Goal: Entertainment & Leisure: Consume media (video, audio)

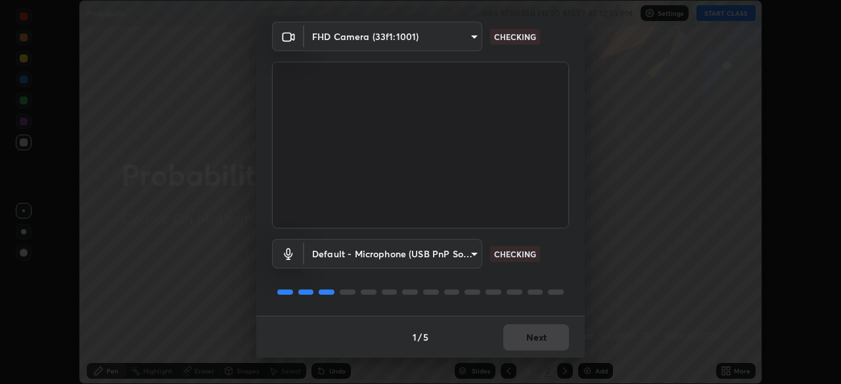
scroll to position [45, 0]
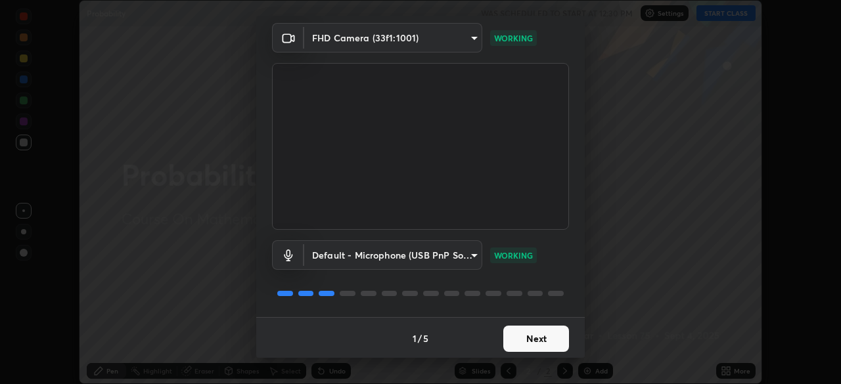
click at [536, 345] on button "Next" at bounding box center [536, 339] width 66 height 26
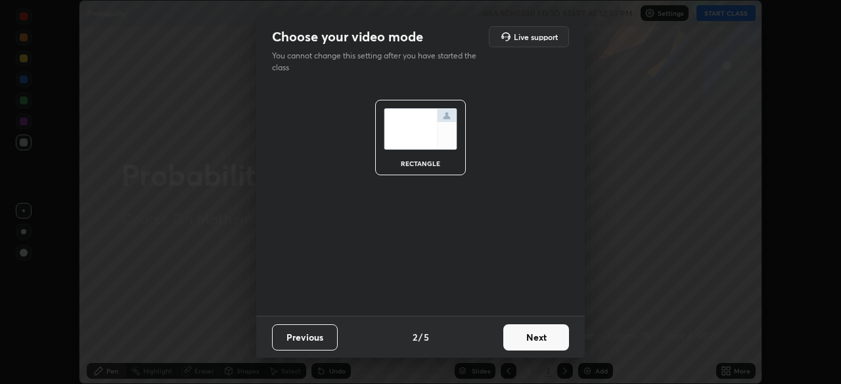
scroll to position [0, 0]
click at [544, 345] on button "Next" at bounding box center [536, 338] width 66 height 26
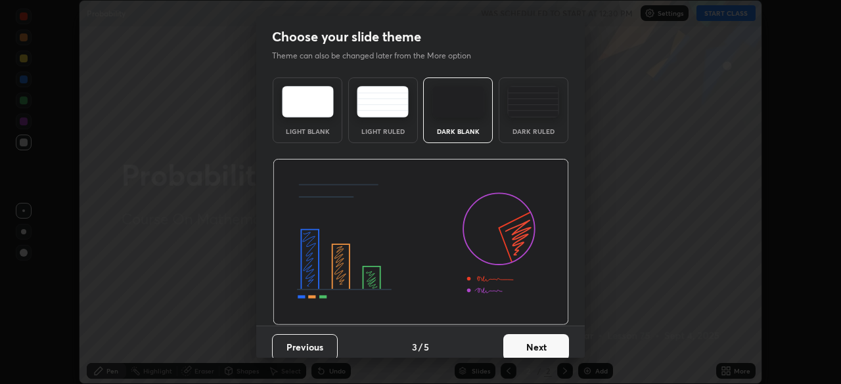
click at [542, 350] on button "Next" at bounding box center [536, 347] width 66 height 26
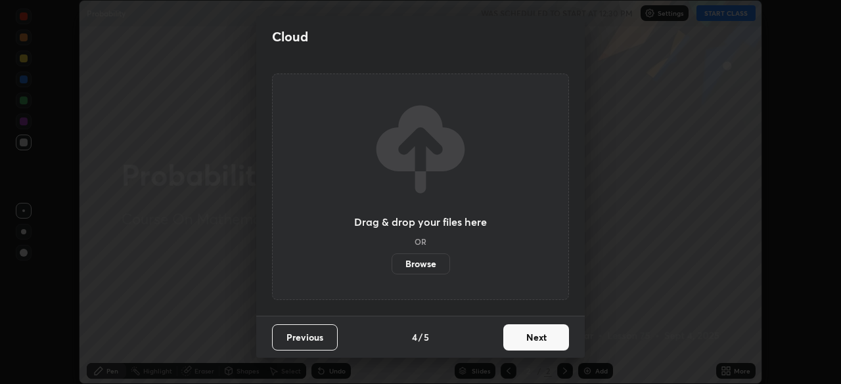
click at [544, 343] on button "Next" at bounding box center [536, 338] width 66 height 26
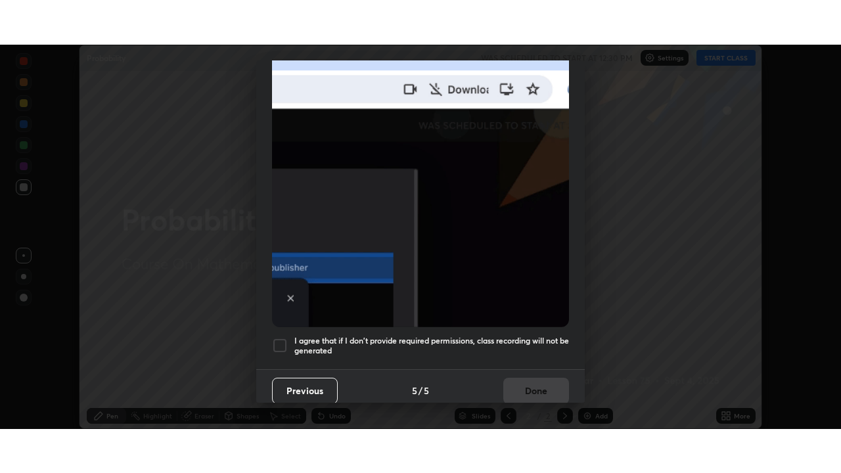
scroll to position [315, 0]
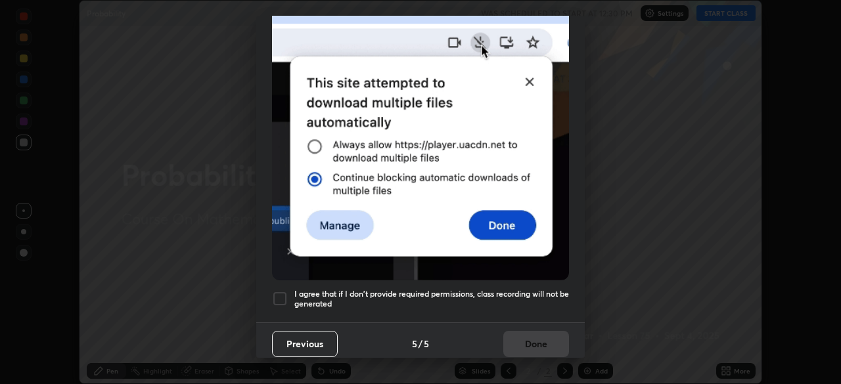
click at [281, 292] on div at bounding box center [280, 299] width 16 height 16
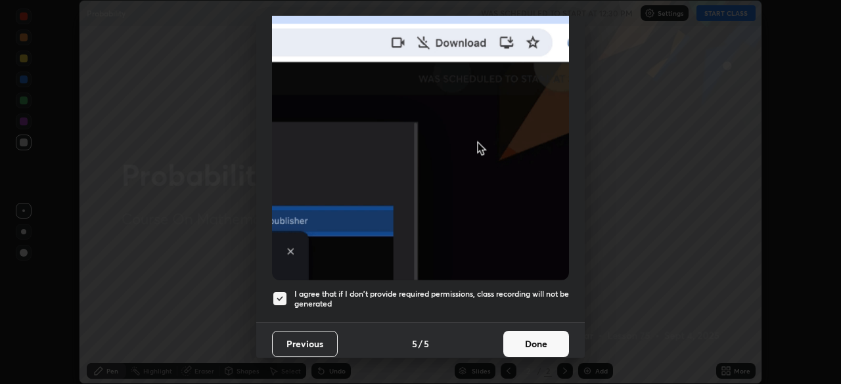
click at [538, 344] on button "Done" at bounding box center [536, 344] width 66 height 26
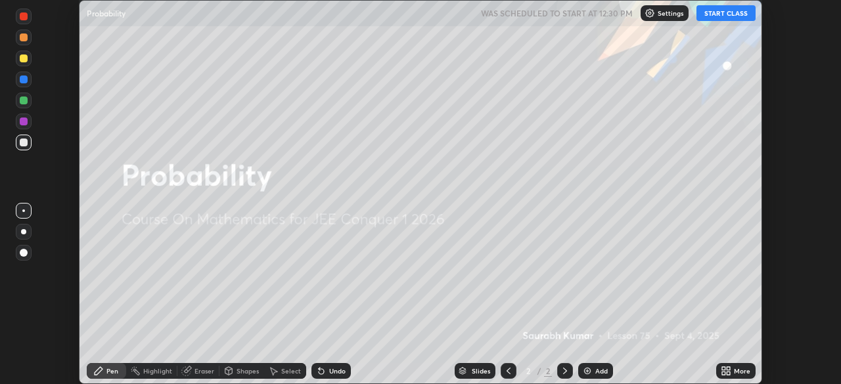
click at [722, 370] on icon at bounding box center [723, 368] width 3 height 3
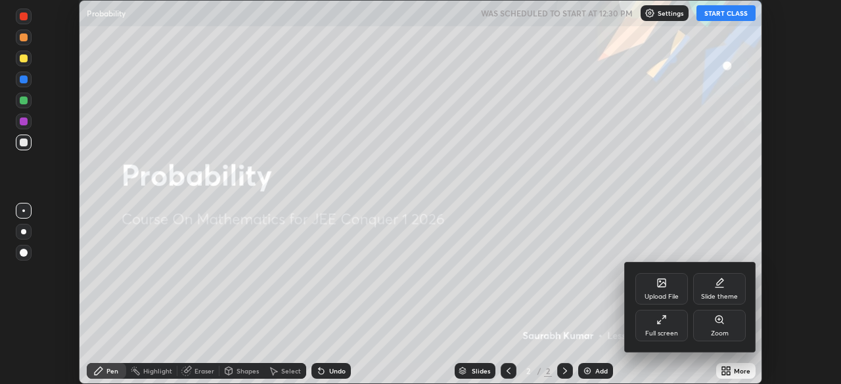
click at [672, 321] on div "Full screen" at bounding box center [661, 326] width 53 height 32
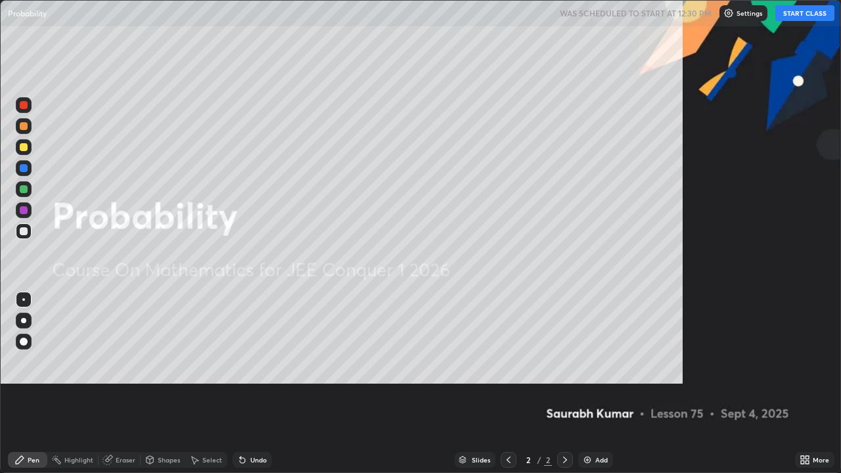
scroll to position [473, 841]
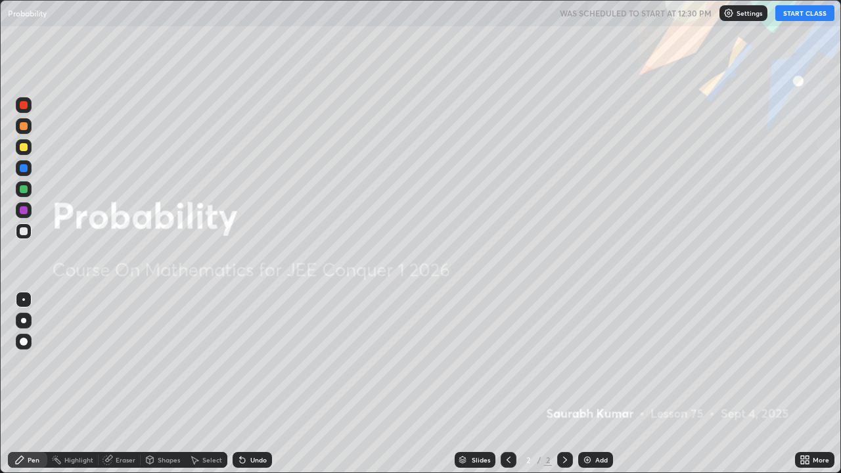
click at [800, 16] on button "START CLASS" at bounding box center [804, 13] width 59 height 16
click at [587, 384] on div "Add" at bounding box center [595, 460] width 35 height 16
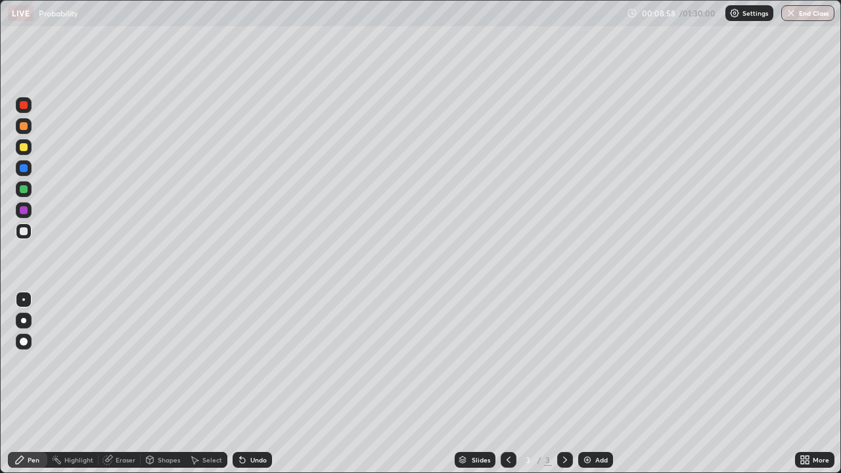
click at [240, 384] on icon at bounding box center [242, 460] width 5 height 5
click at [240, 384] on icon at bounding box center [240, 457] width 1 height 1
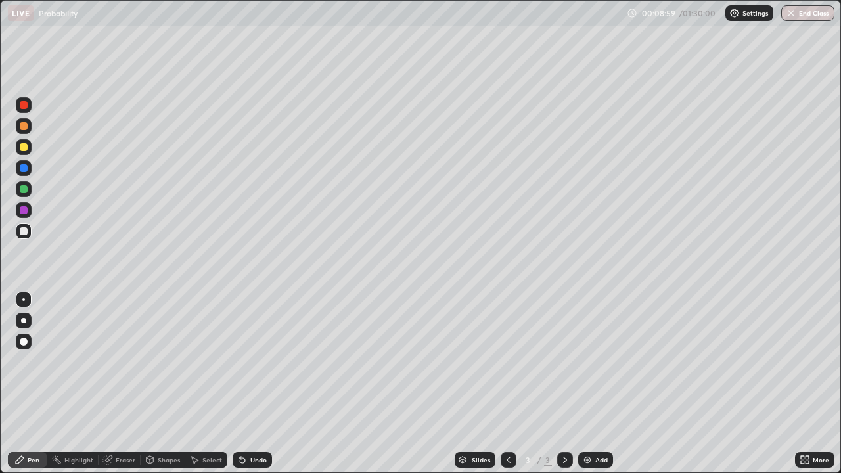
click at [244, 384] on div "Undo" at bounding box center [252, 460] width 39 height 16
click at [240, 384] on icon at bounding box center [240, 457] width 1 height 1
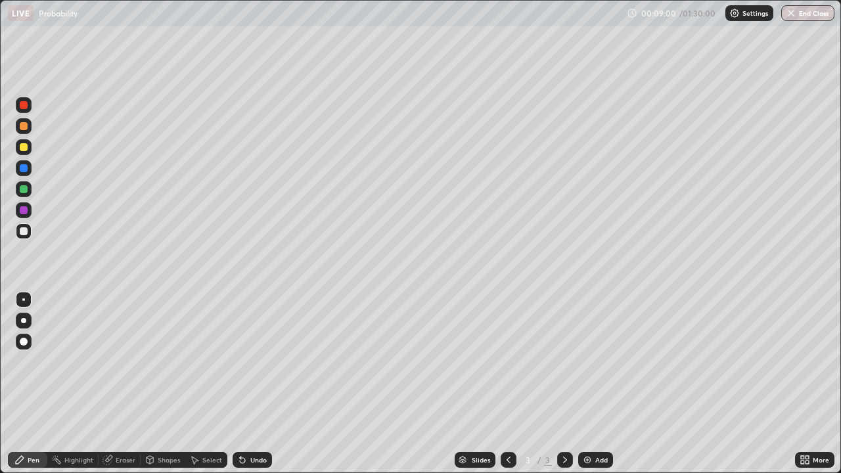
click at [240, 384] on icon at bounding box center [240, 457] width 1 height 1
click at [246, 384] on div "Undo" at bounding box center [252, 460] width 39 height 16
click at [241, 384] on icon at bounding box center [242, 460] width 5 height 5
click at [240, 384] on icon at bounding box center [240, 457] width 1 height 1
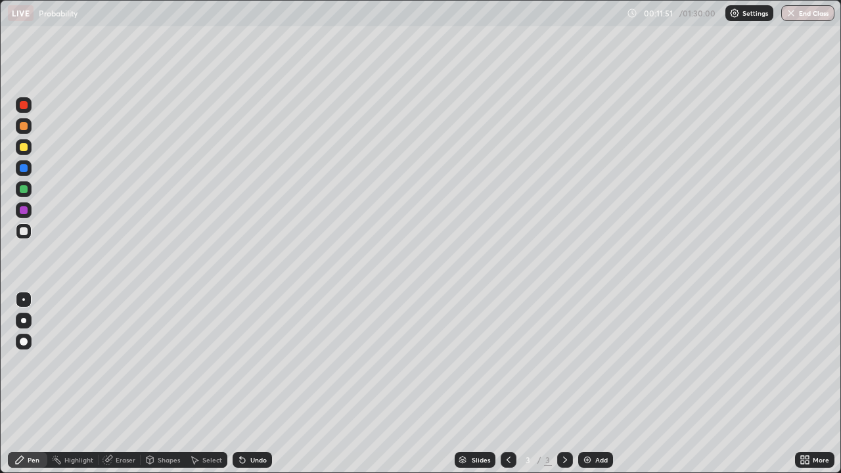
click at [120, 384] on div "Eraser" at bounding box center [120, 460] width 42 height 16
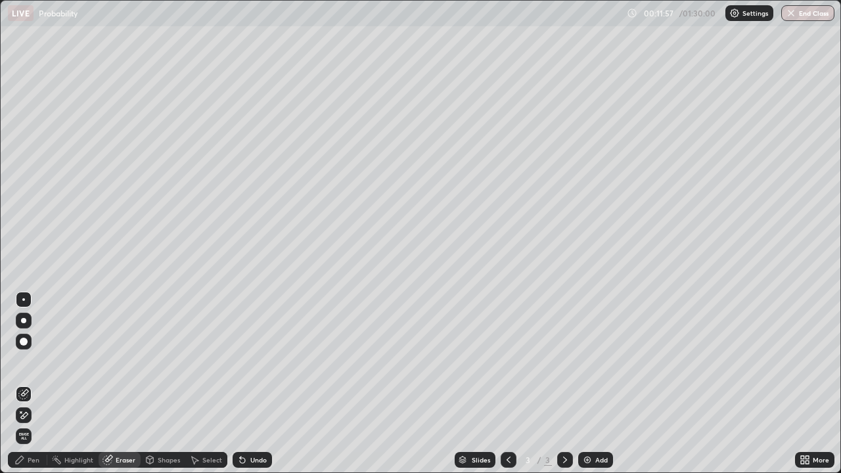
click at [32, 384] on div "Pen" at bounding box center [27, 460] width 39 height 16
